Goal: Information Seeking & Learning: Learn about a topic

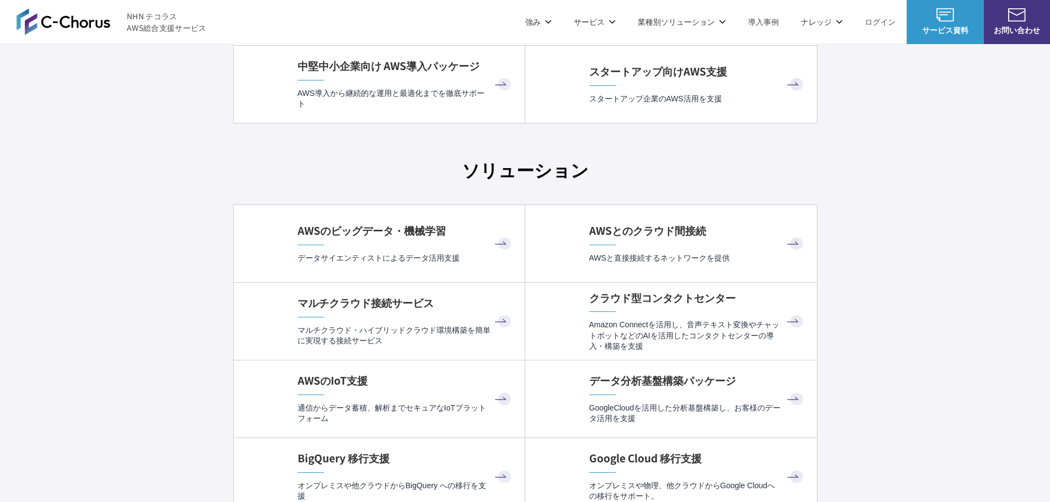
scroll to position [3143, 0]
